Goal: Information Seeking & Learning: Learn about a topic

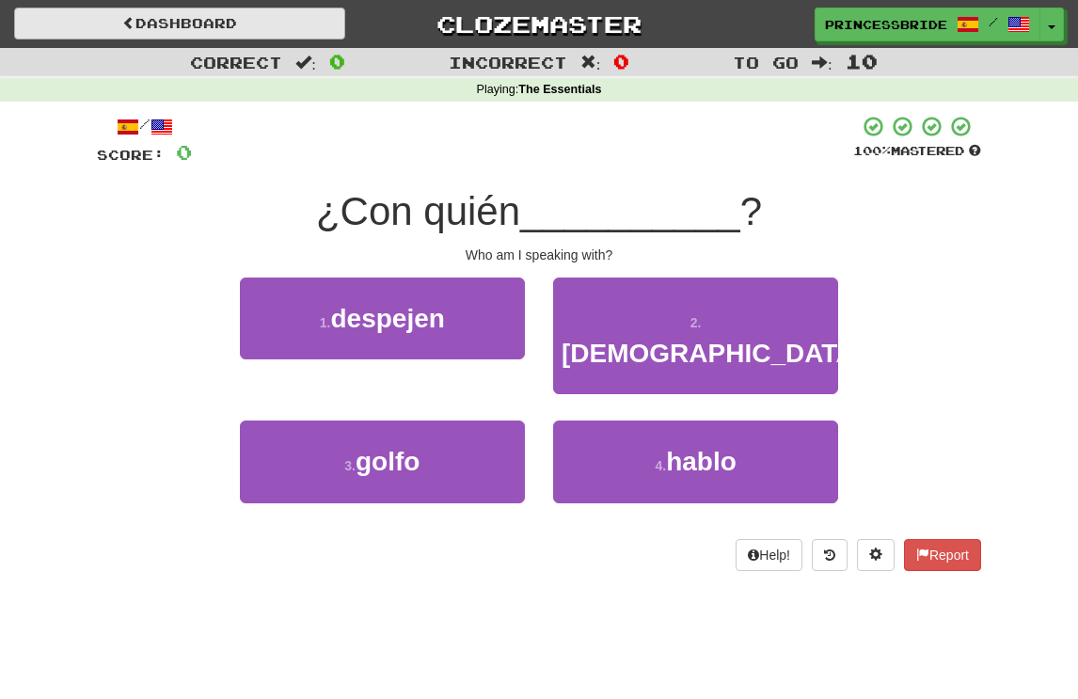
click at [197, 25] on link "Dashboard" at bounding box center [179, 24] width 331 height 32
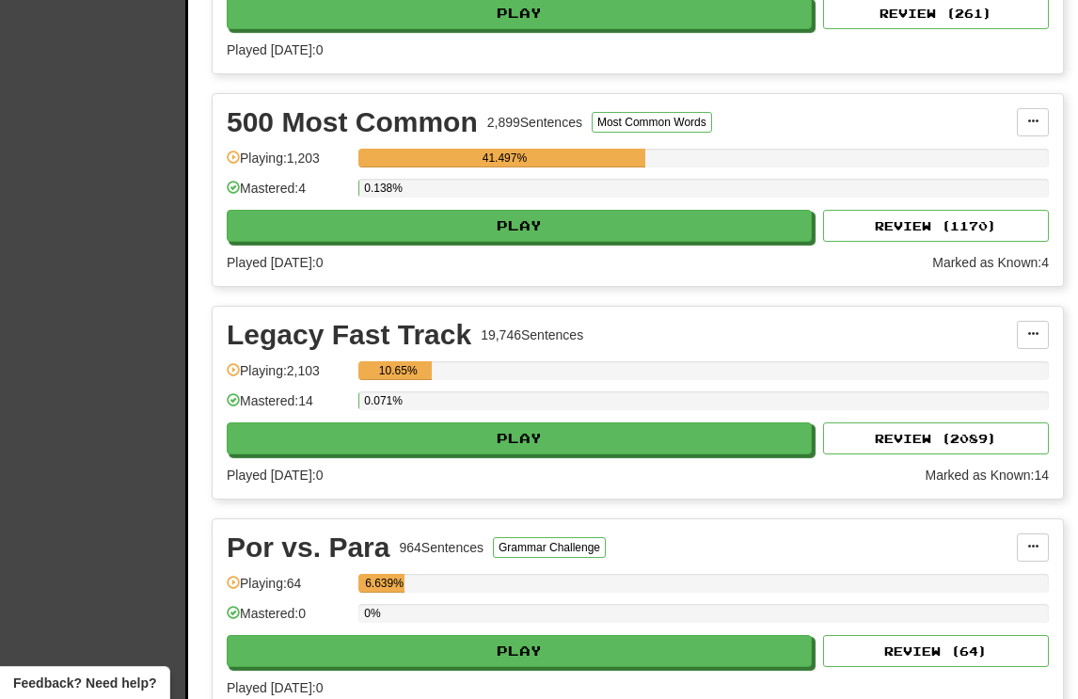
scroll to position [569, 0]
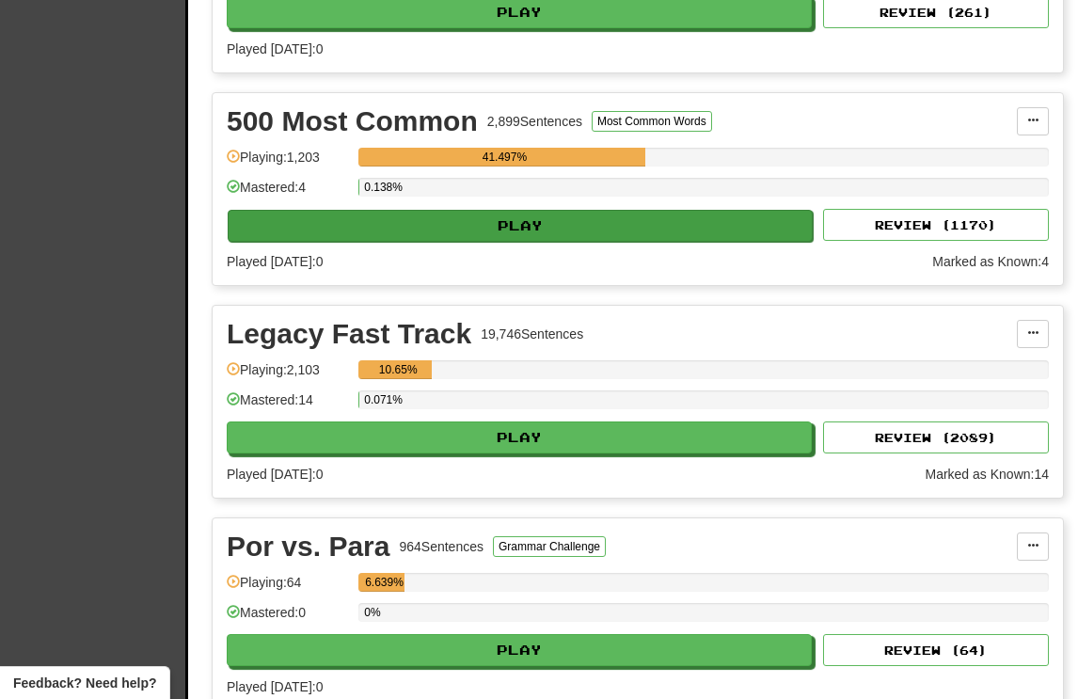
click at [517, 242] on button "Play" at bounding box center [520, 226] width 585 height 32
select select "**"
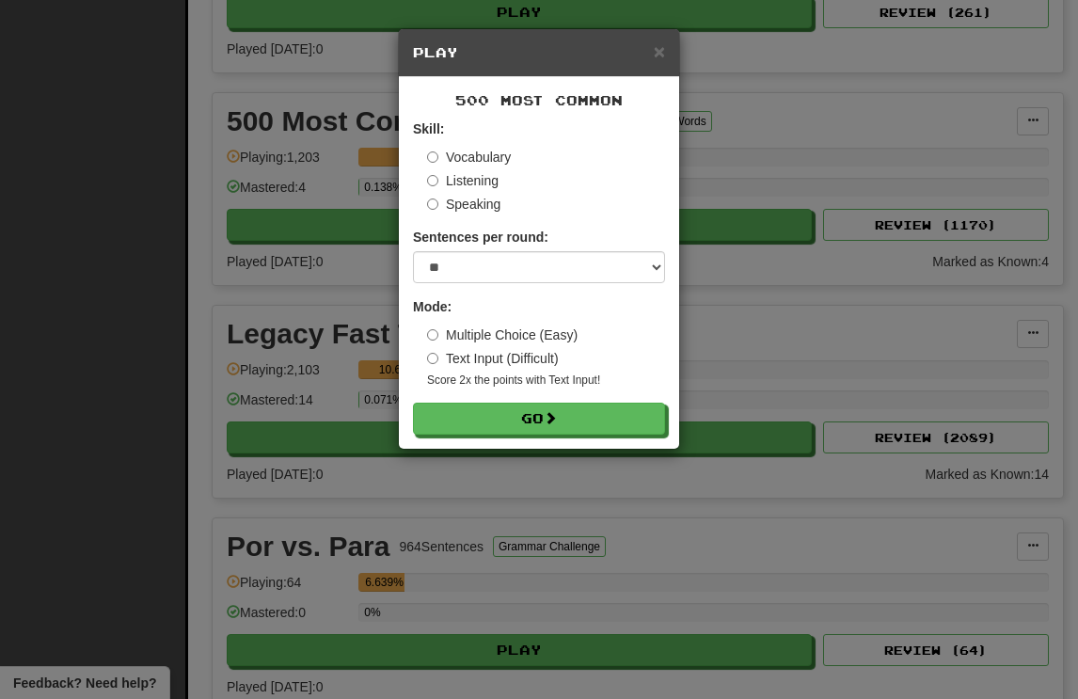
click at [468, 190] on label "Listening" at bounding box center [463, 180] width 72 height 19
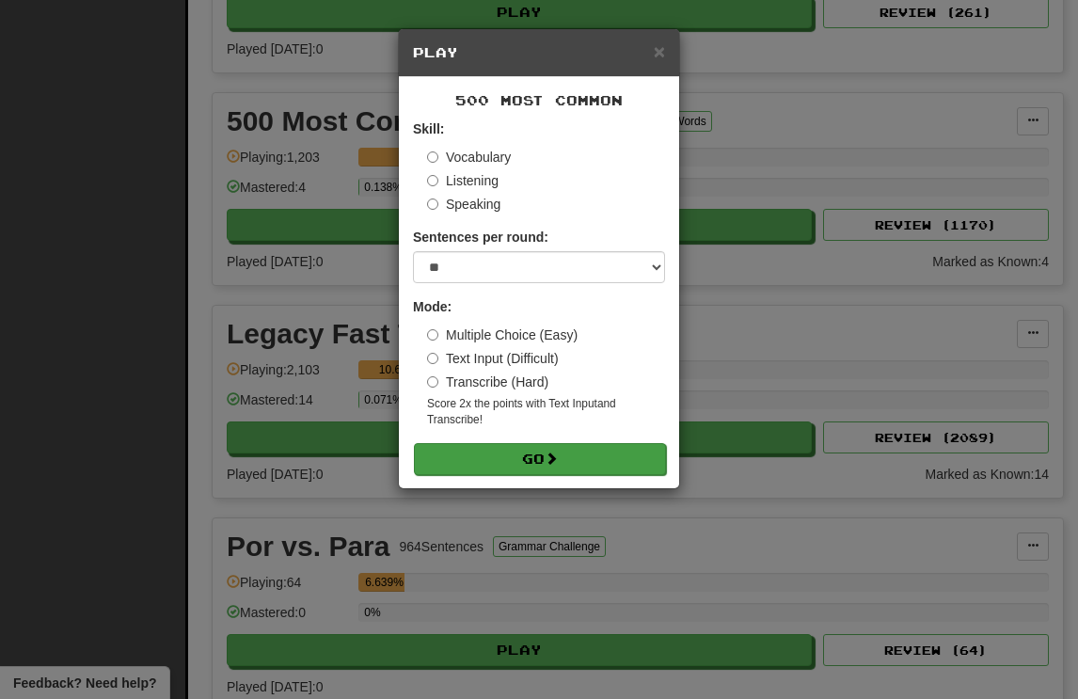
click at [535, 475] on button "Go" at bounding box center [540, 459] width 252 height 32
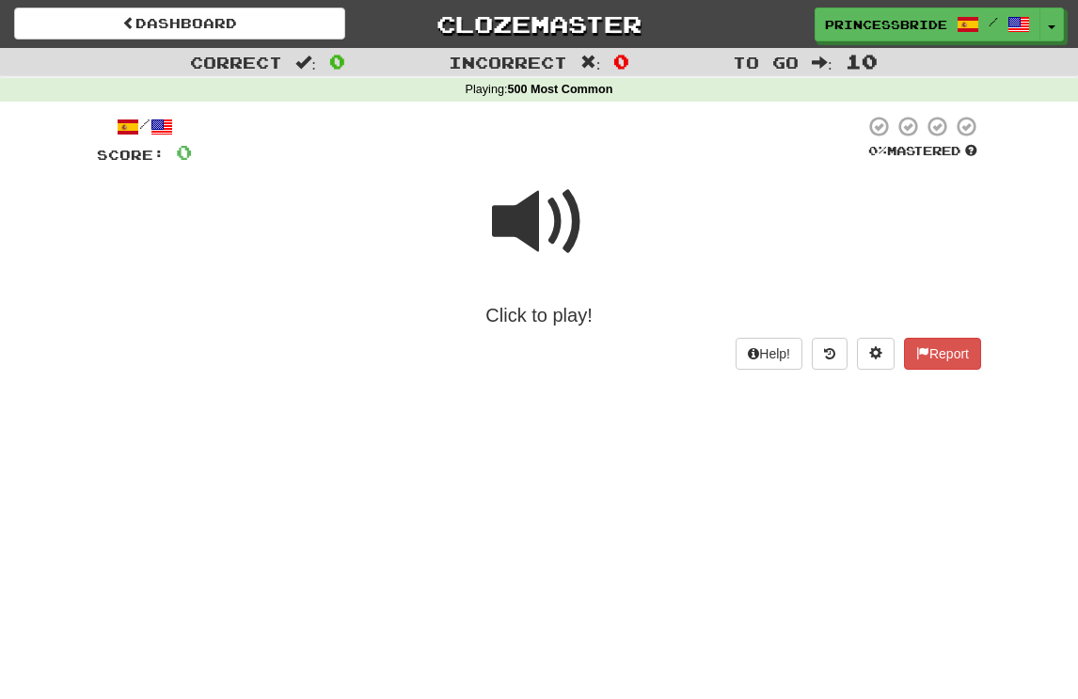
click at [529, 327] on div "Click to play!" at bounding box center [539, 315] width 885 height 27
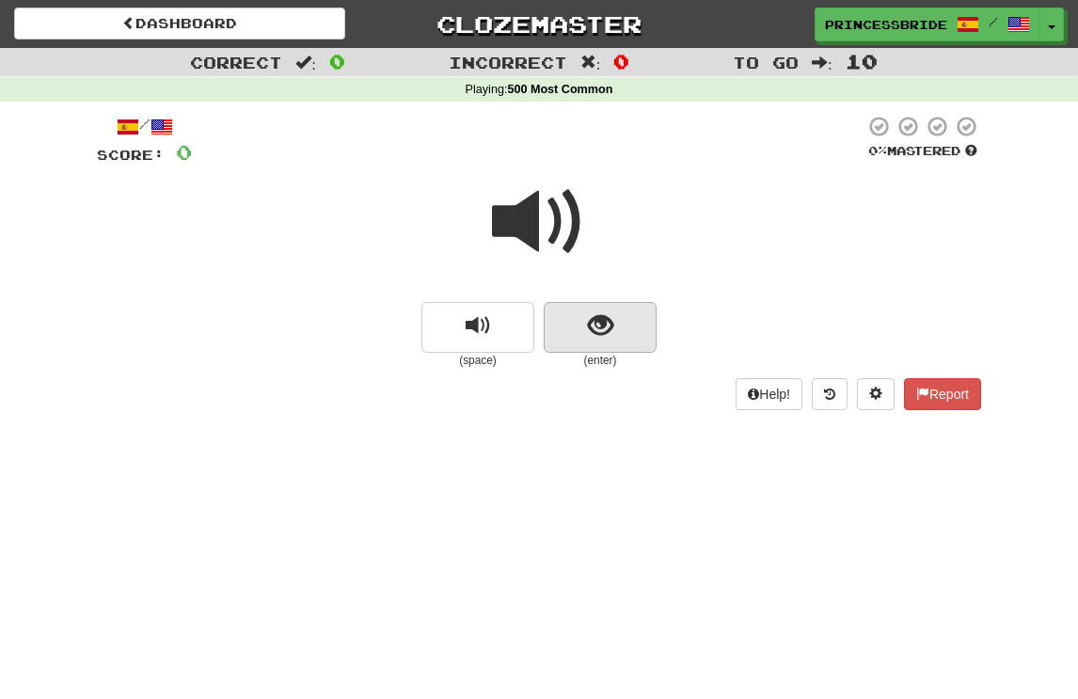
click at [594, 339] on span "show sentence" at bounding box center [600, 325] width 25 height 25
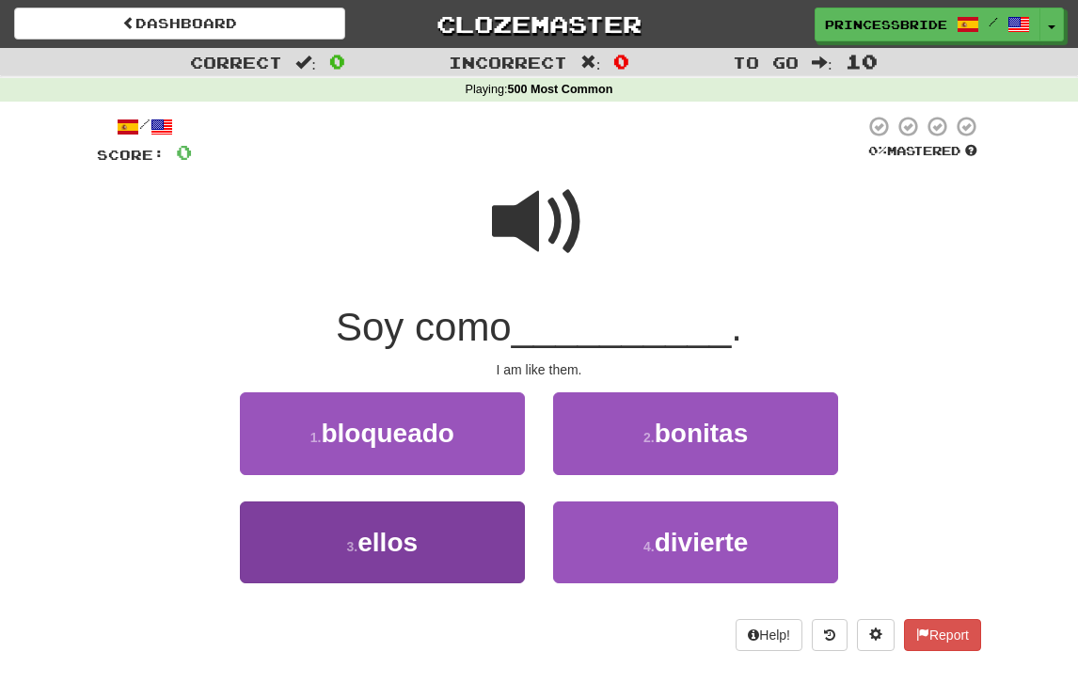
click at [418, 557] on span "ellos" at bounding box center [388, 542] width 60 height 29
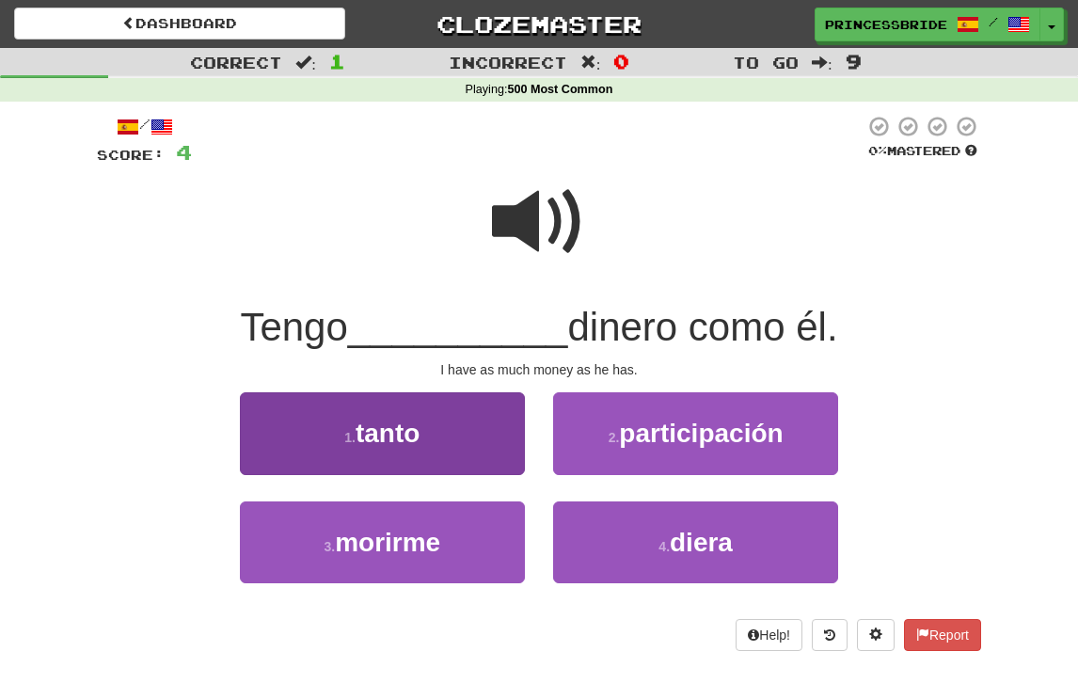
click at [263, 458] on button "1 . tanto" at bounding box center [382, 433] width 285 height 82
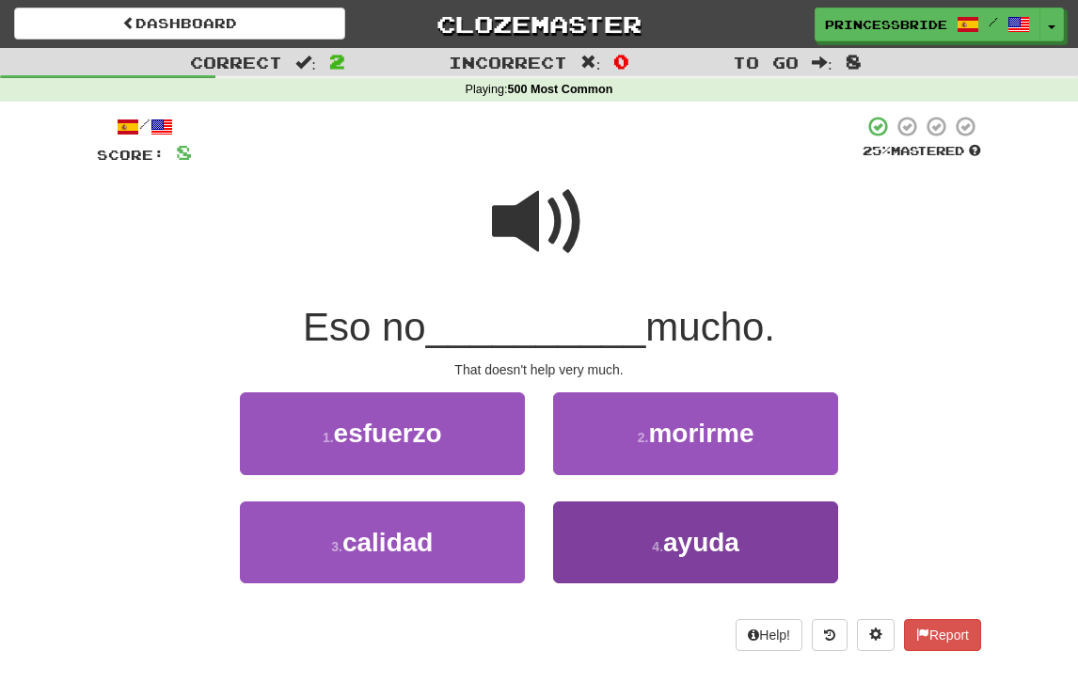
click at [585, 583] on button "4 . ayuda" at bounding box center [695, 543] width 285 height 82
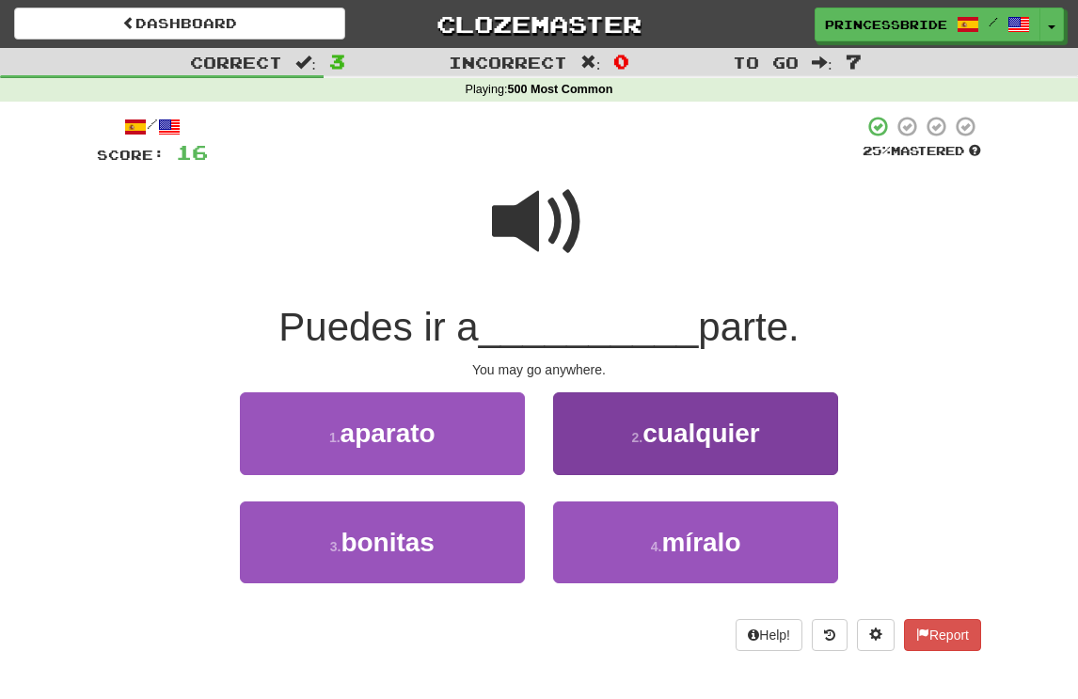
click at [601, 473] on button "2 . cualquier" at bounding box center [695, 433] width 285 height 82
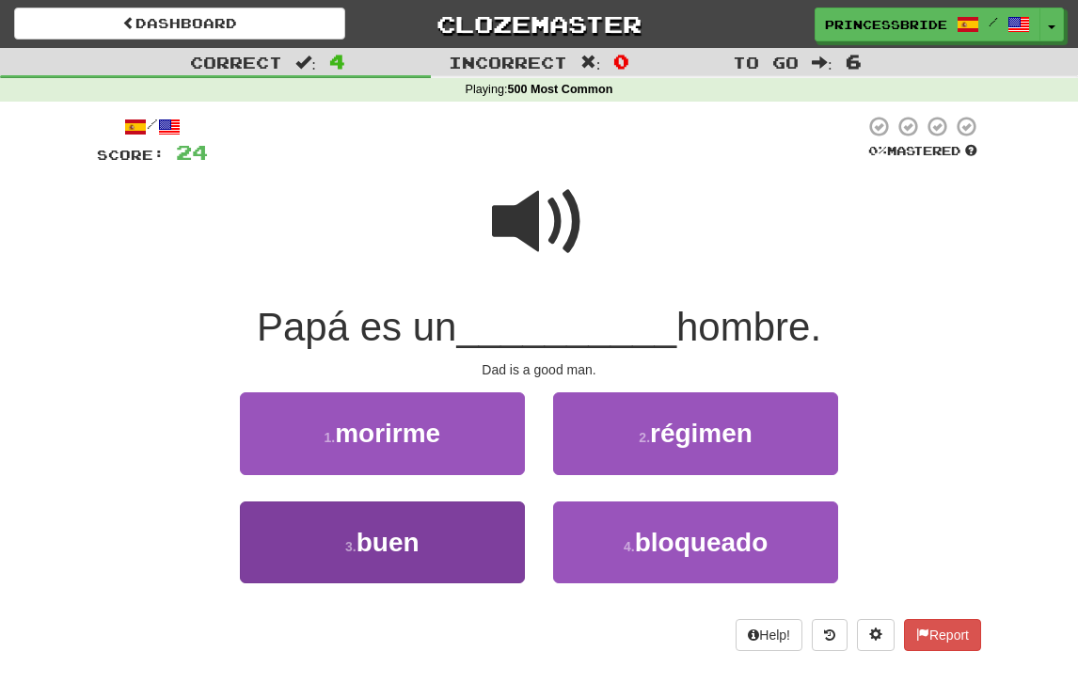
click at [292, 567] on button "3 . buen" at bounding box center [382, 543] width 285 height 82
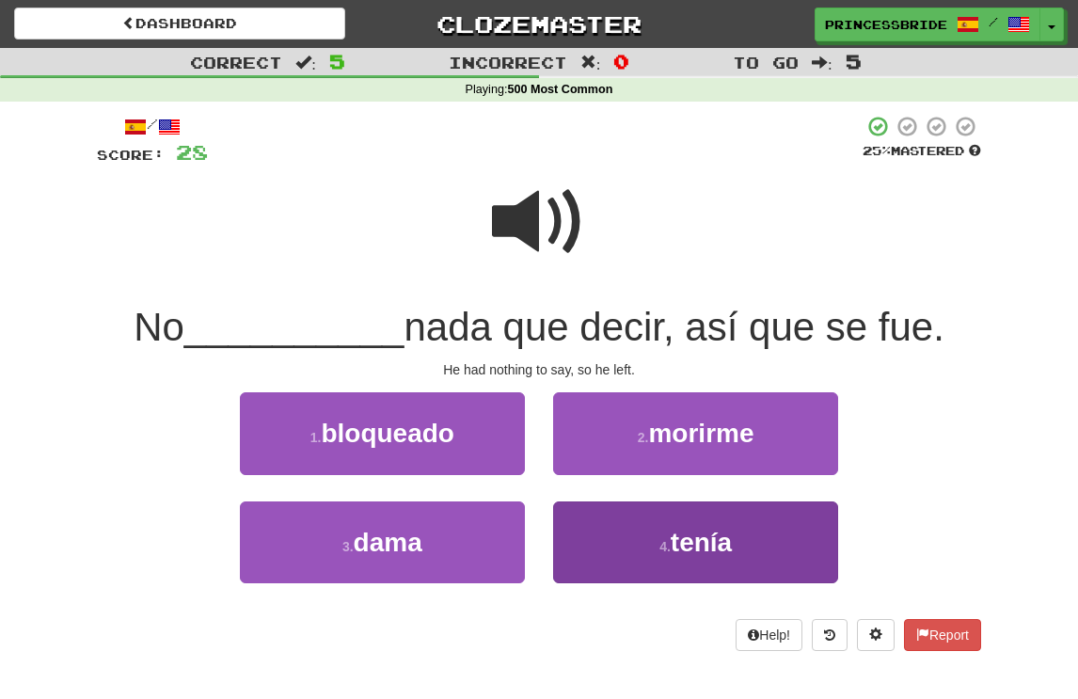
click at [584, 566] on button "4 . tenía" at bounding box center [695, 543] width 285 height 82
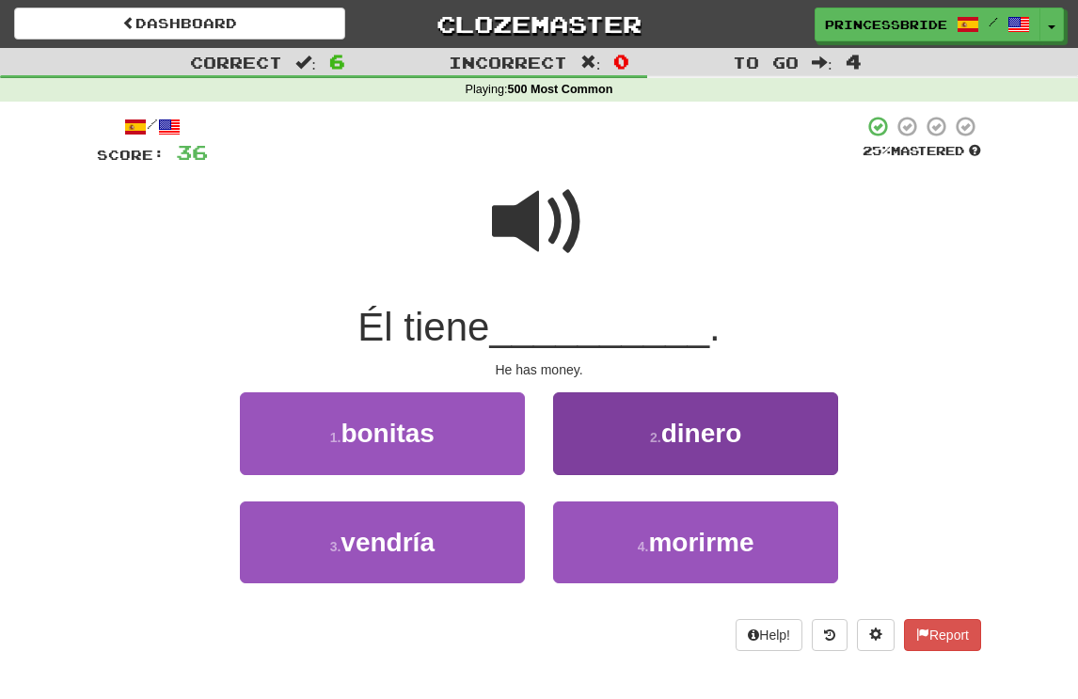
click at [593, 465] on button "2 . dinero" at bounding box center [695, 433] width 285 height 82
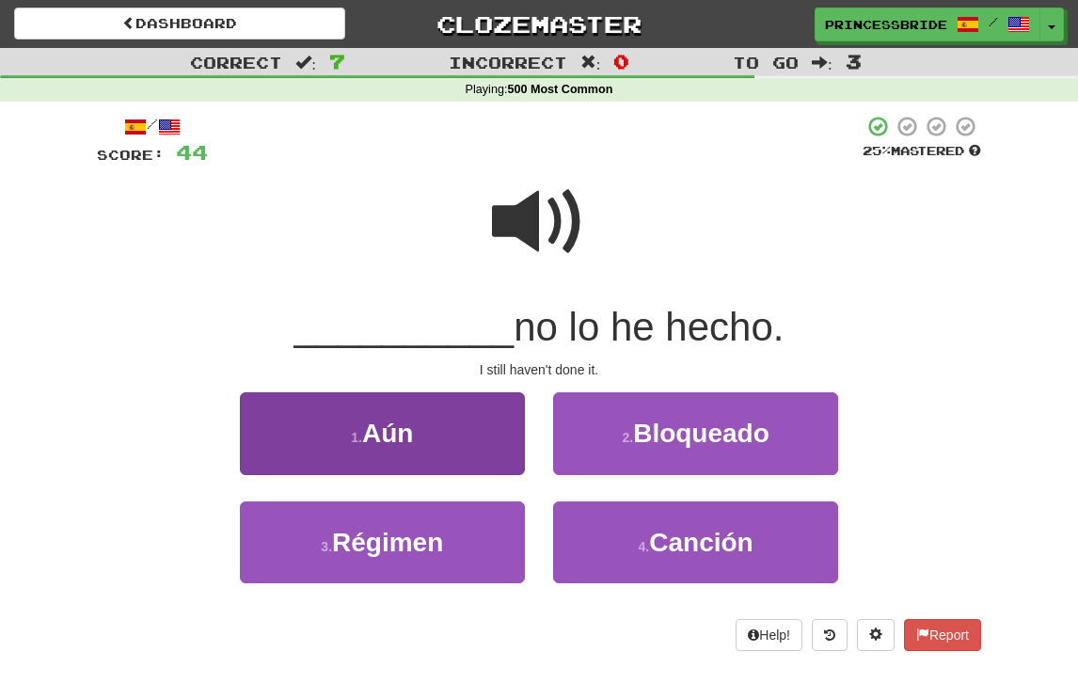
click at [288, 461] on button "1 . Aún" at bounding box center [382, 433] width 285 height 82
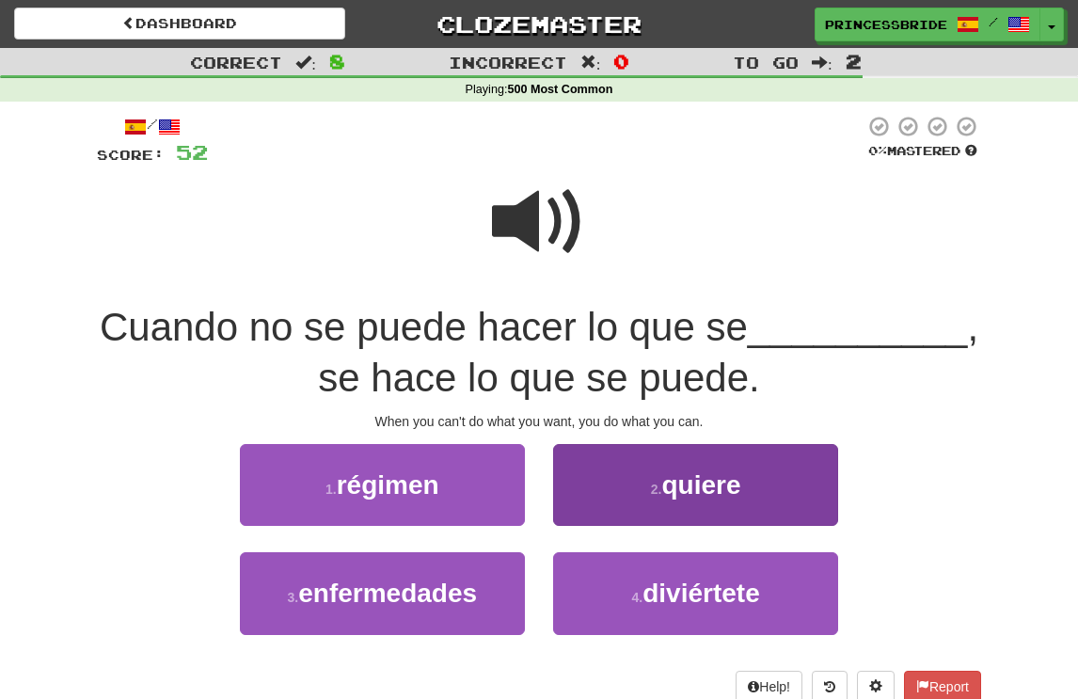
click at [599, 485] on button "2 . quiere" at bounding box center [695, 485] width 285 height 82
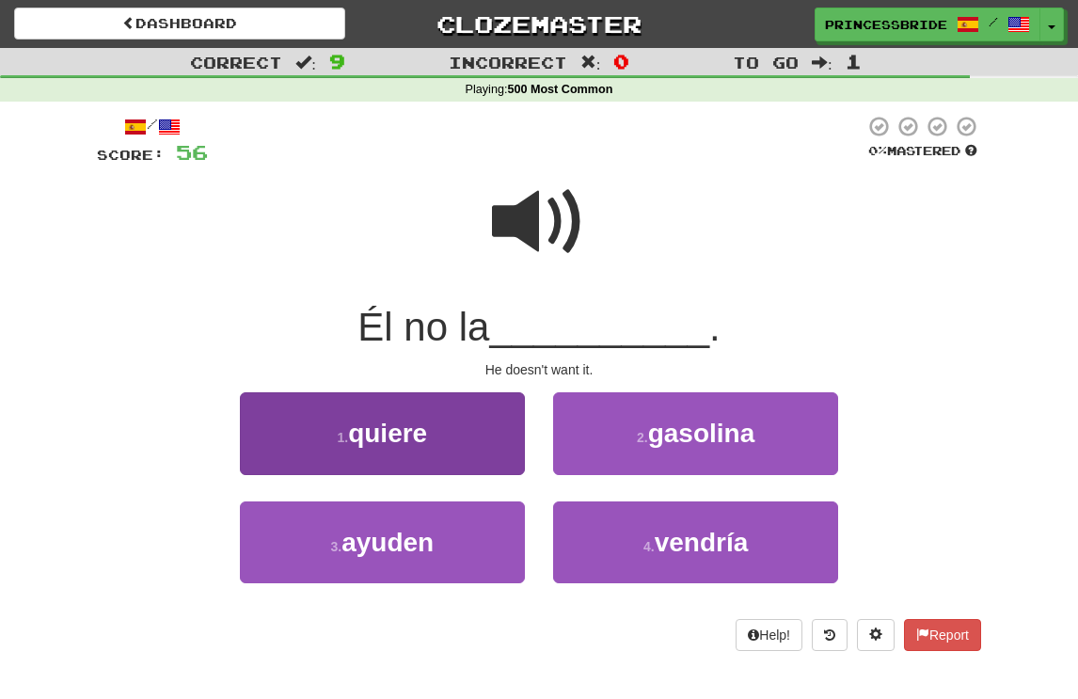
click at [273, 439] on button "1 . quiere" at bounding box center [382, 433] width 285 height 82
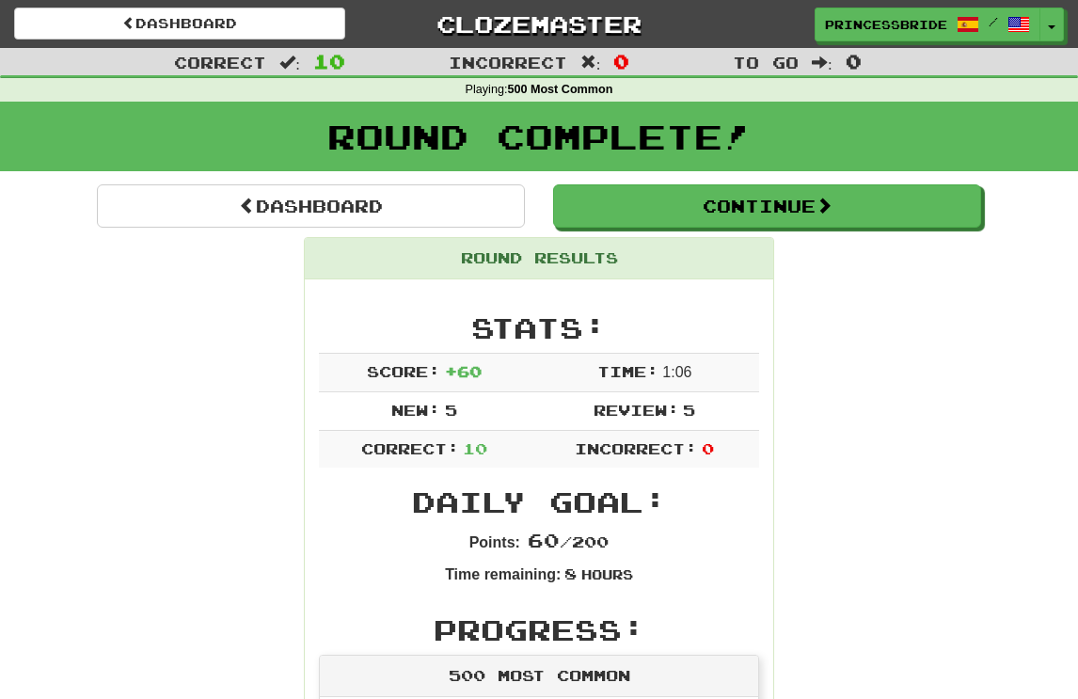
click at [602, 184] on div "Round Complete!" at bounding box center [539, 143] width 1078 height 83
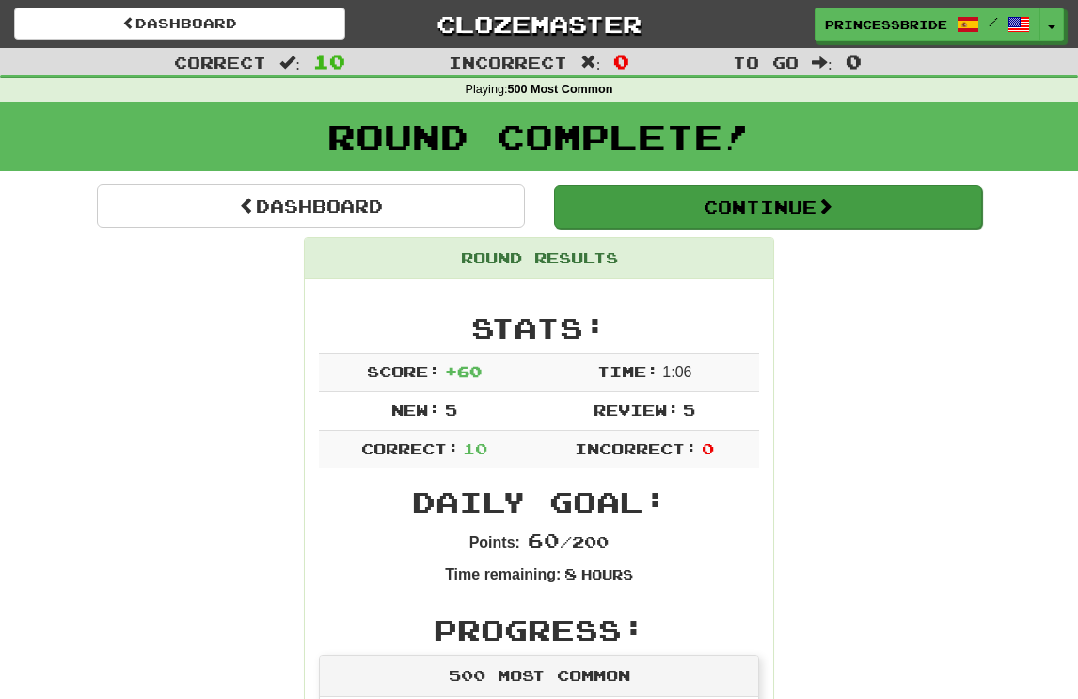
click at [614, 222] on button "Continue" at bounding box center [768, 206] width 428 height 43
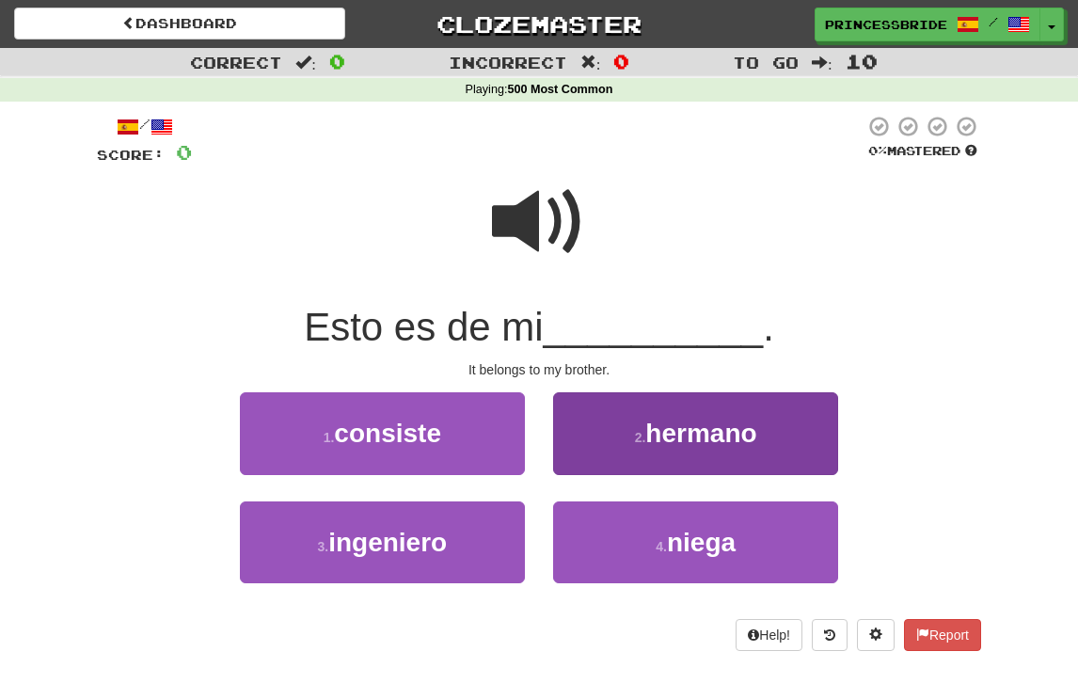
click at [583, 469] on button "2 . hermano" at bounding box center [695, 433] width 285 height 82
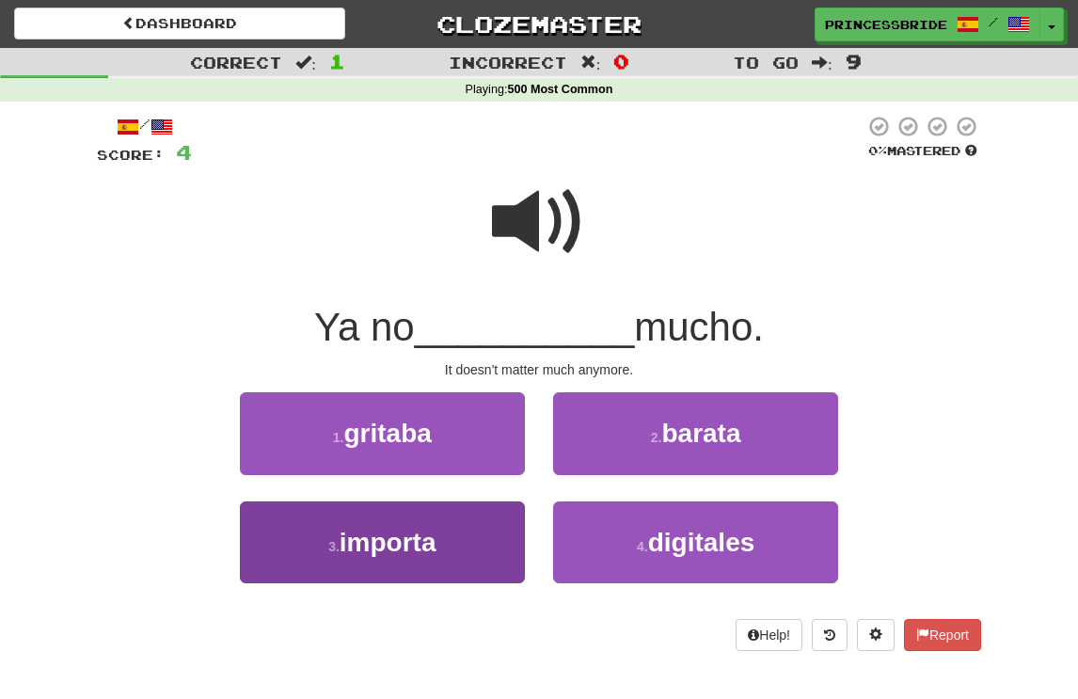
click at [287, 568] on button "3 . importa" at bounding box center [382, 543] width 285 height 82
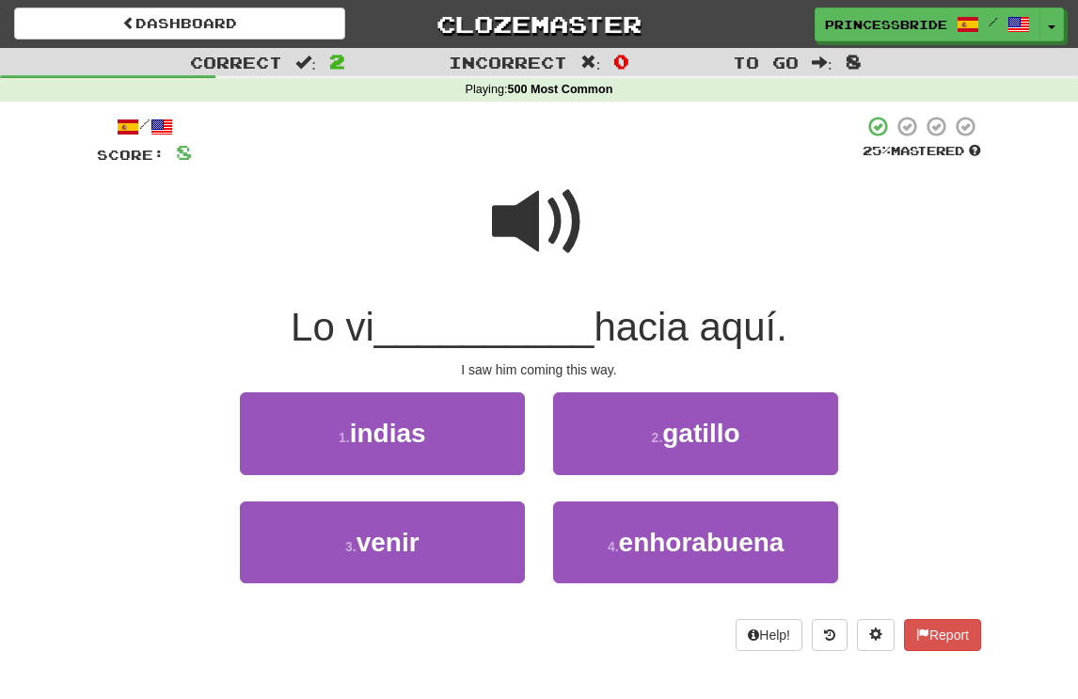
click at [286, 501] on div "1 . indias" at bounding box center [382, 446] width 313 height 108
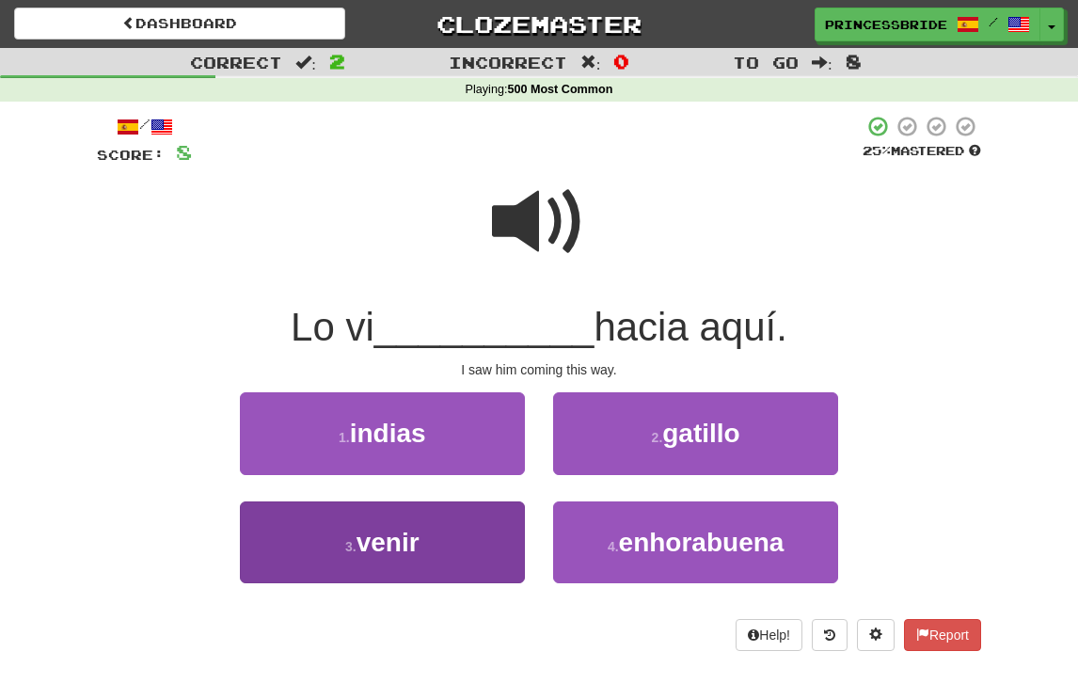
click at [284, 548] on button "3 . venir" at bounding box center [382, 543] width 285 height 82
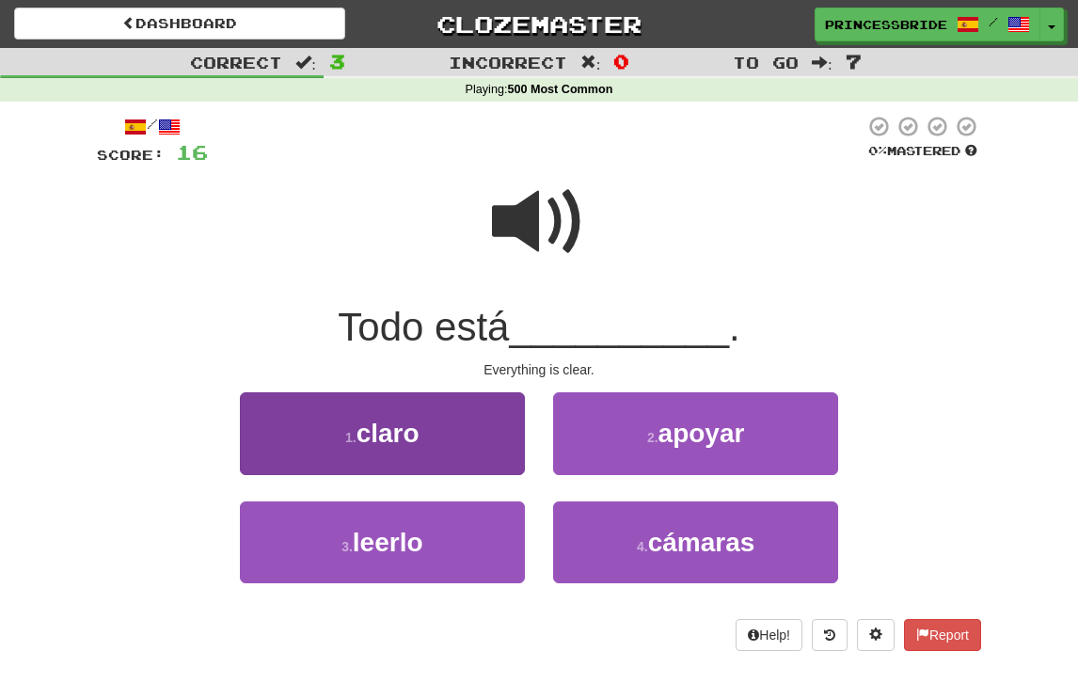
click at [336, 453] on button "1 . claro" at bounding box center [382, 433] width 285 height 82
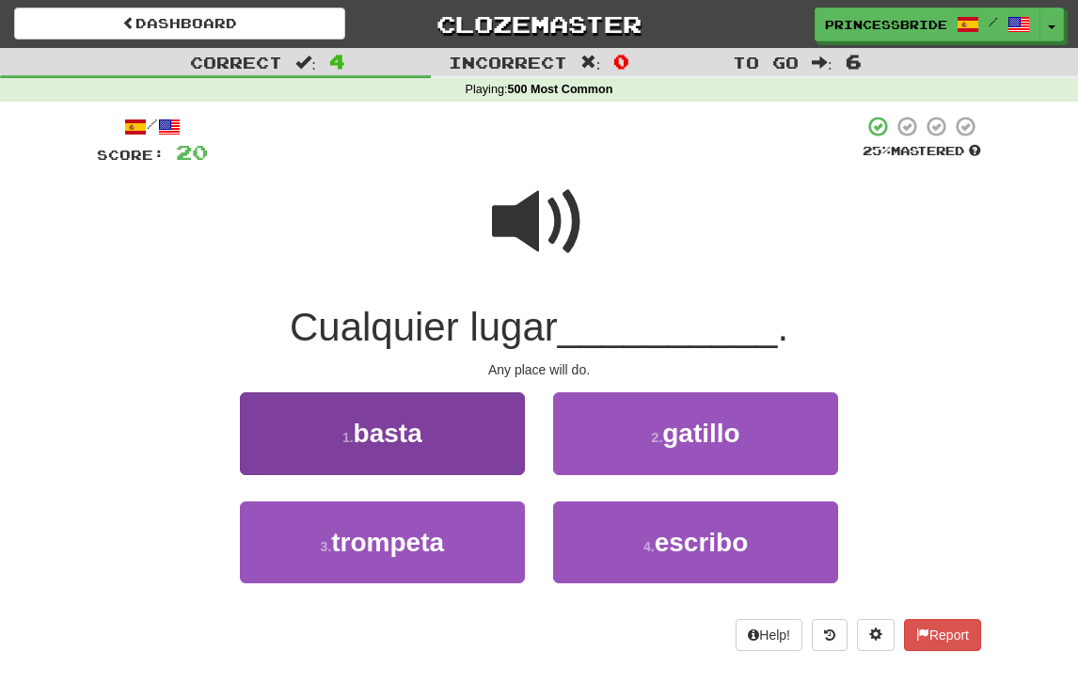
click at [291, 455] on button "1 . basta" at bounding box center [382, 433] width 285 height 82
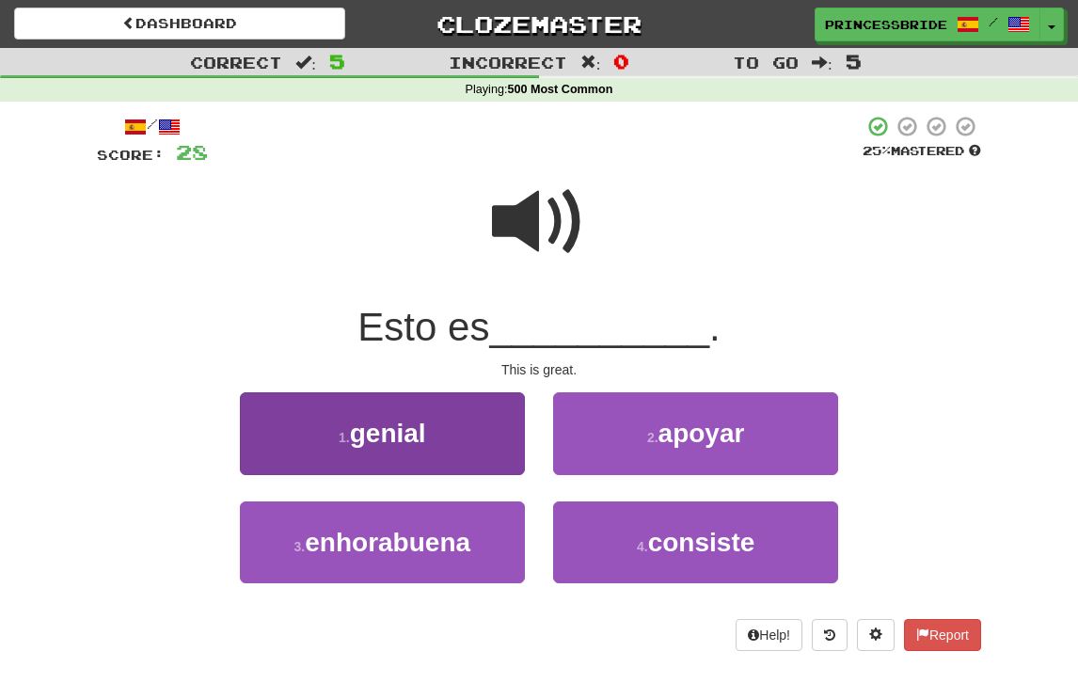
click at [501, 464] on button "1 . genial" at bounding box center [382, 433] width 285 height 82
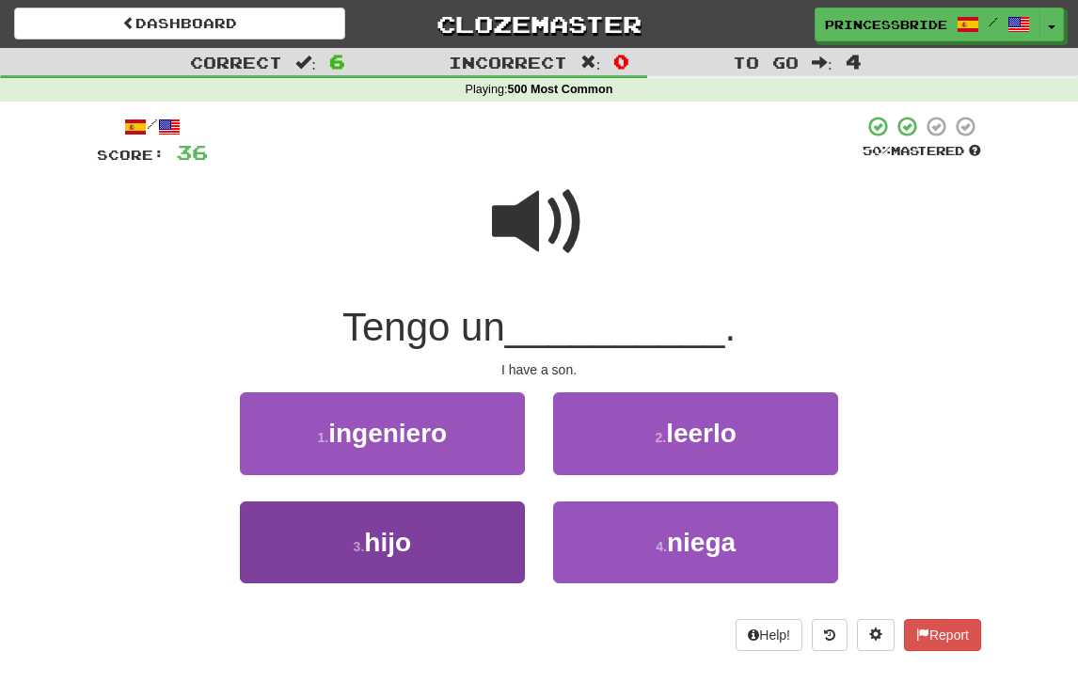
click at [298, 582] on button "3 . hijo" at bounding box center [382, 543] width 285 height 82
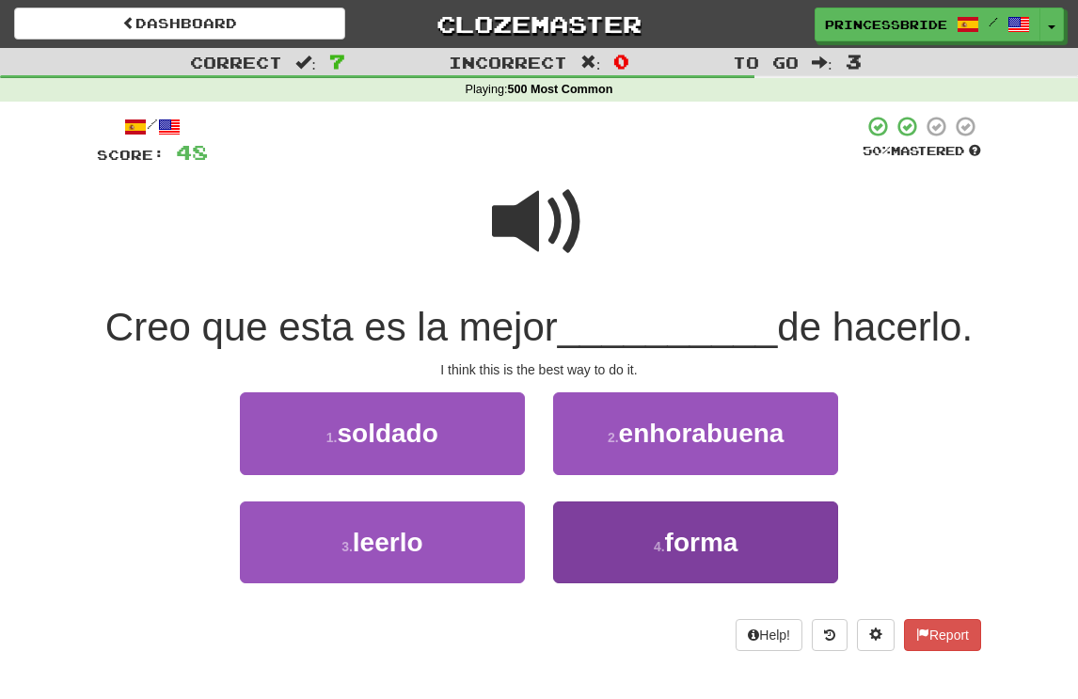
click at [608, 577] on button "4 . forma" at bounding box center [695, 543] width 285 height 82
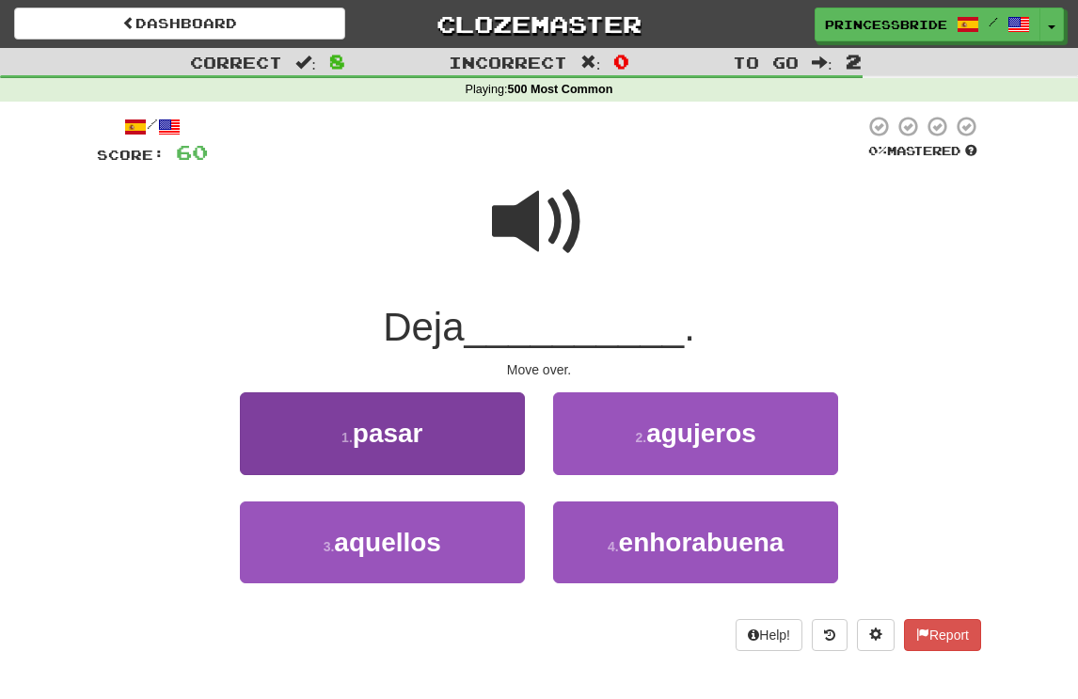
click at [302, 455] on button "1 . pasar" at bounding box center [382, 433] width 285 height 82
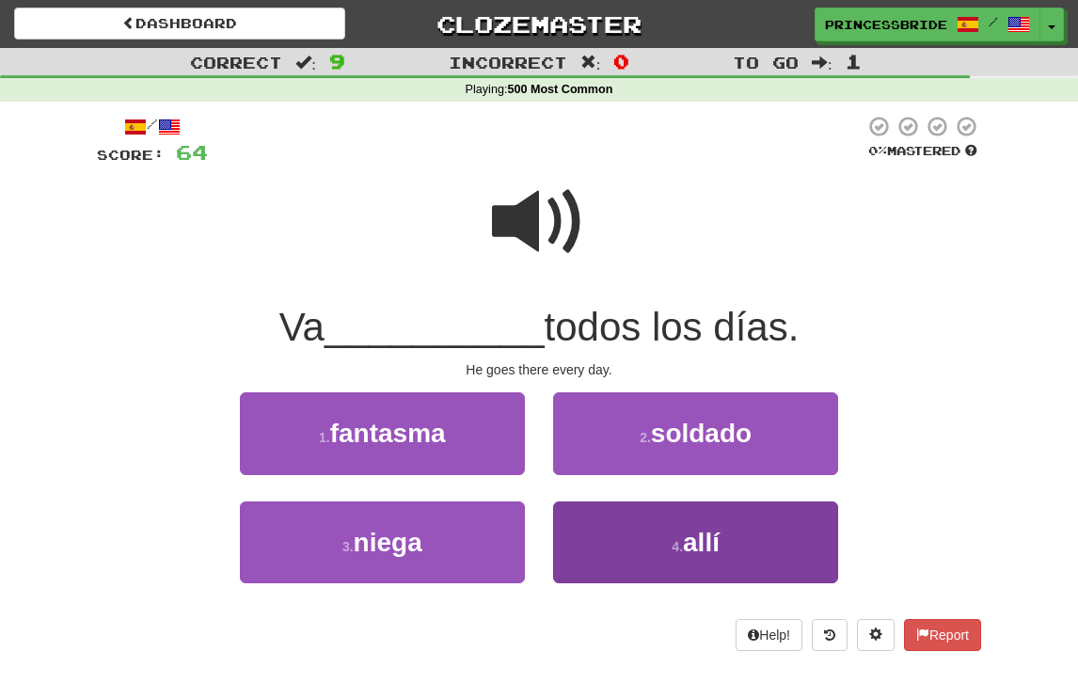
click at [607, 583] on button "4 . allí" at bounding box center [695, 543] width 285 height 82
